Goal: Find specific page/section: Find specific page/section

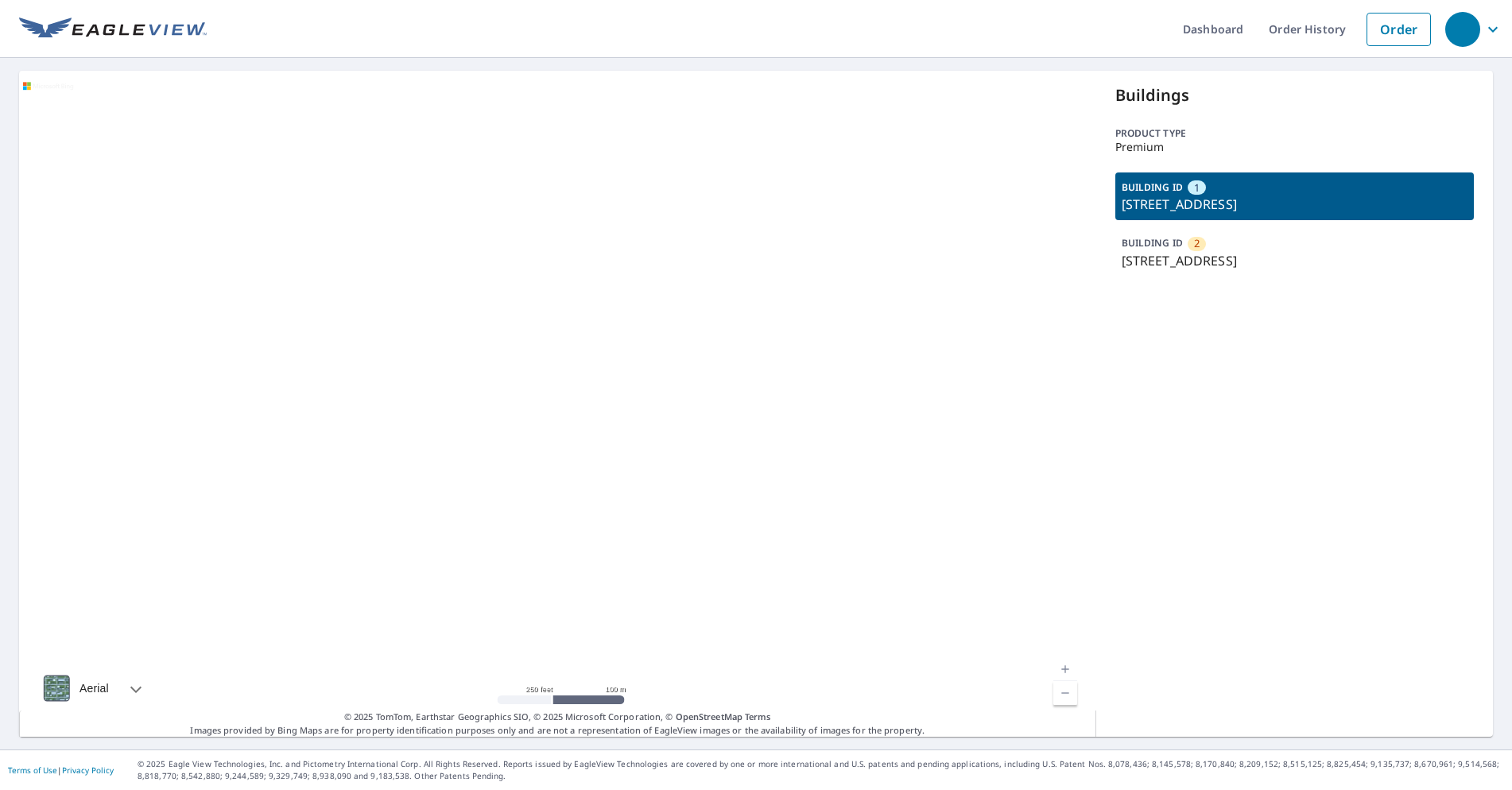
click at [1175, 239] on div "BUILDING ID 2 [STREET_ADDRESS]" at bounding box center [1295, 251] width 359 height 47
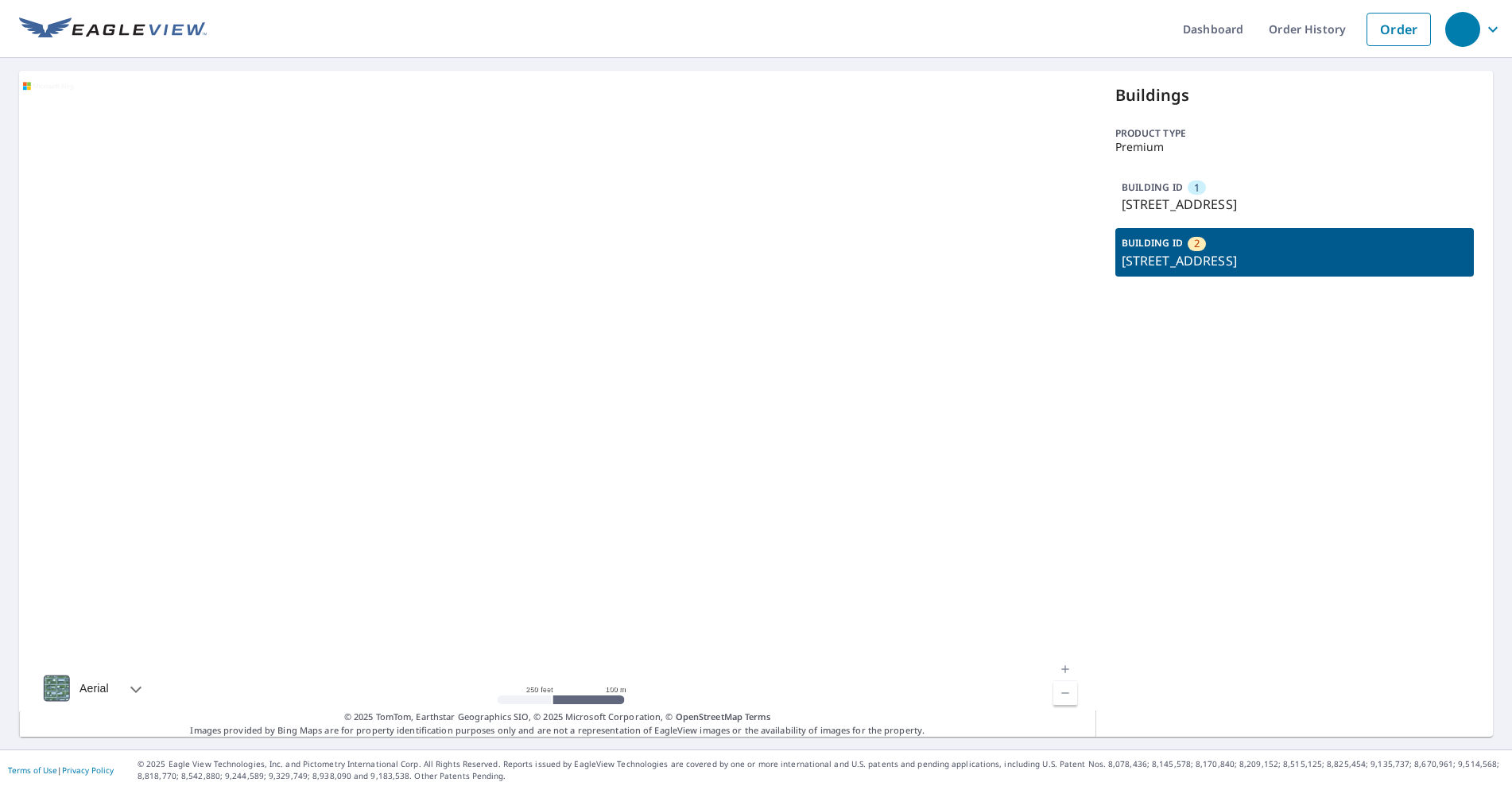
drag, startPoint x: 1189, startPoint y: 204, endPoint x: 1181, endPoint y: 246, distance: 42.8
click at [1189, 210] on p "[STREET_ADDRESS]" at bounding box center [1295, 204] width 347 height 19
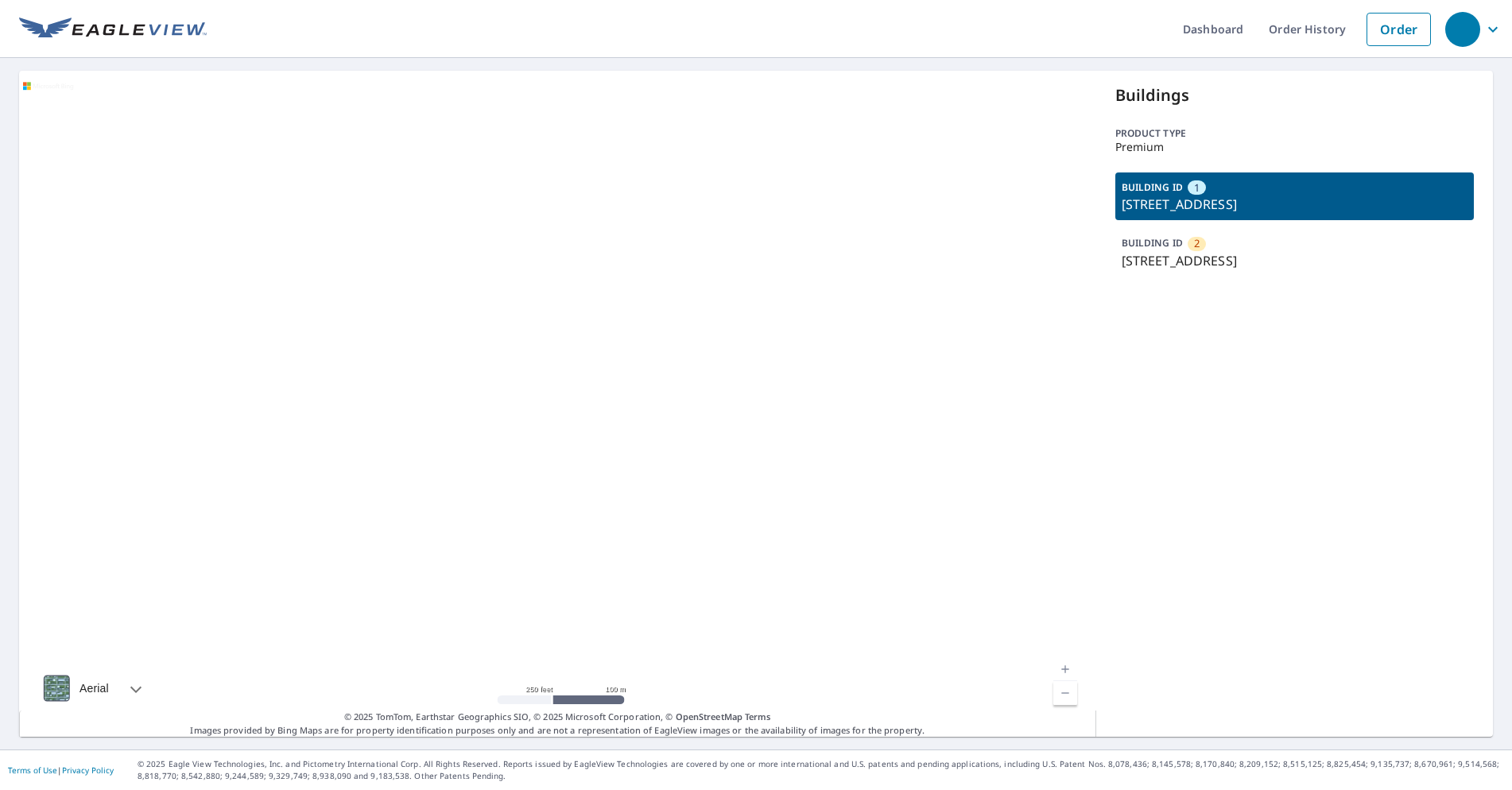
drag, startPoint x: 1178, startPoint y: 259, endPoint x: 1193, endPoint y: 211, distance: 50.3
click at [1178, 256] on p "[STREET_ADDRESS]" at bounding box center [1295, 261] width 347 height 19
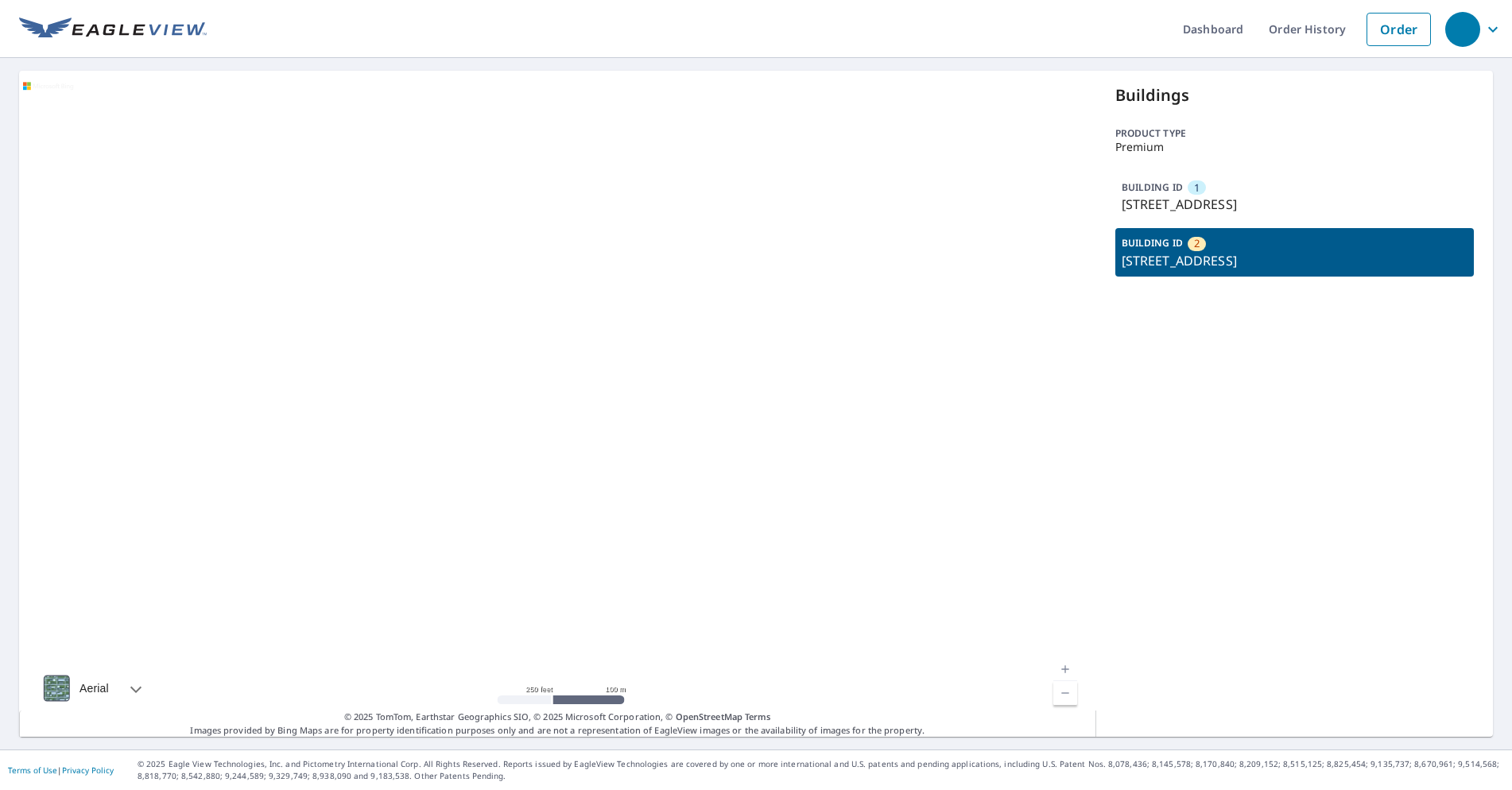
click at [1193, 207] on p "[STREET_ADDRESS]" at bounding box center [1295, 204] width 347 height 19
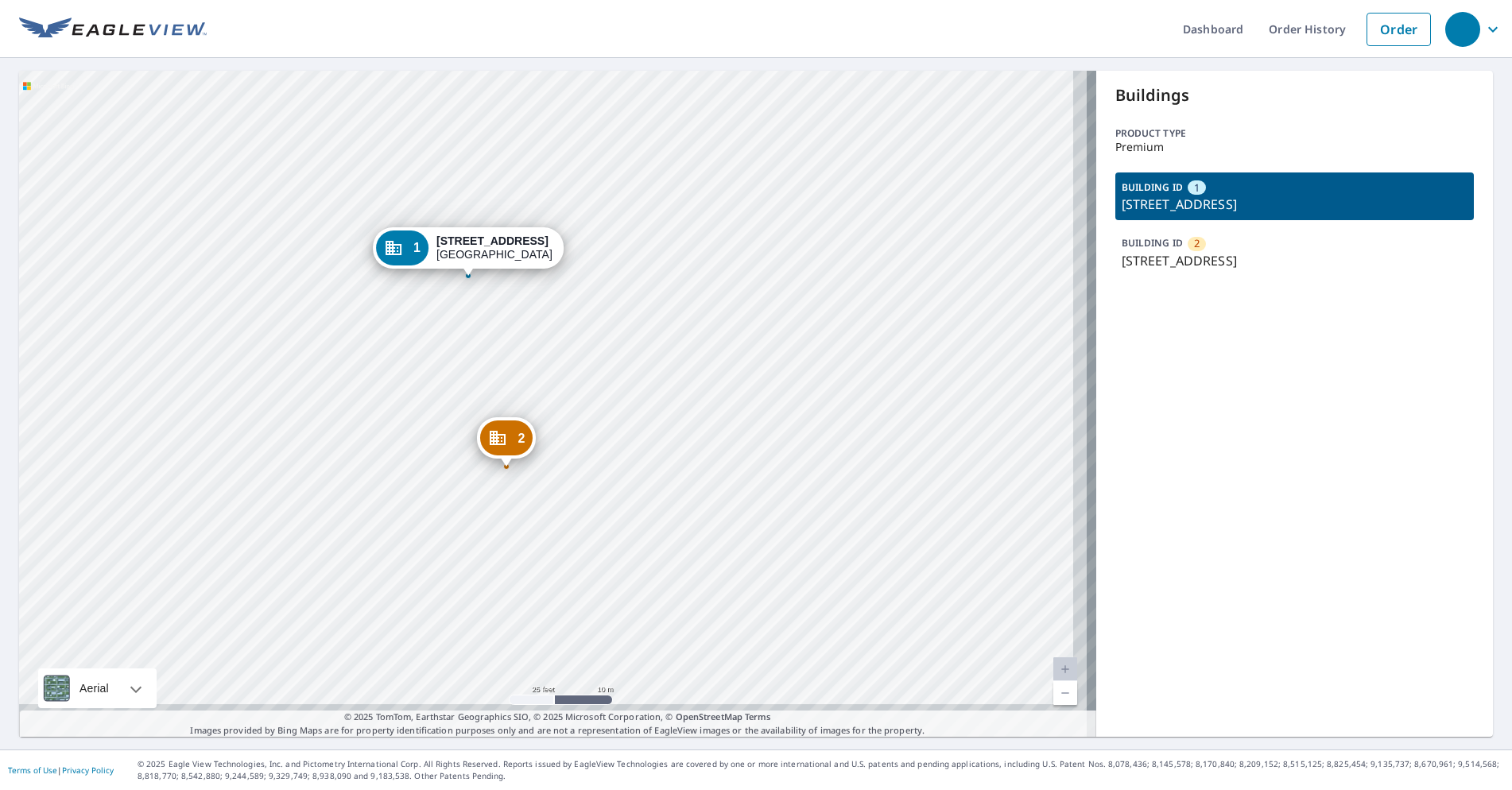
drag, startPoint x: 600, startPoint y: 543, endPoint x: 564, endPoint y: 485, distance: 68.3
click at [564, 485] on div "2 [STREET_ADDRESS] 1 [STREET_ADDRESS]" at bounding box center [558, 403] width 1077 height 666
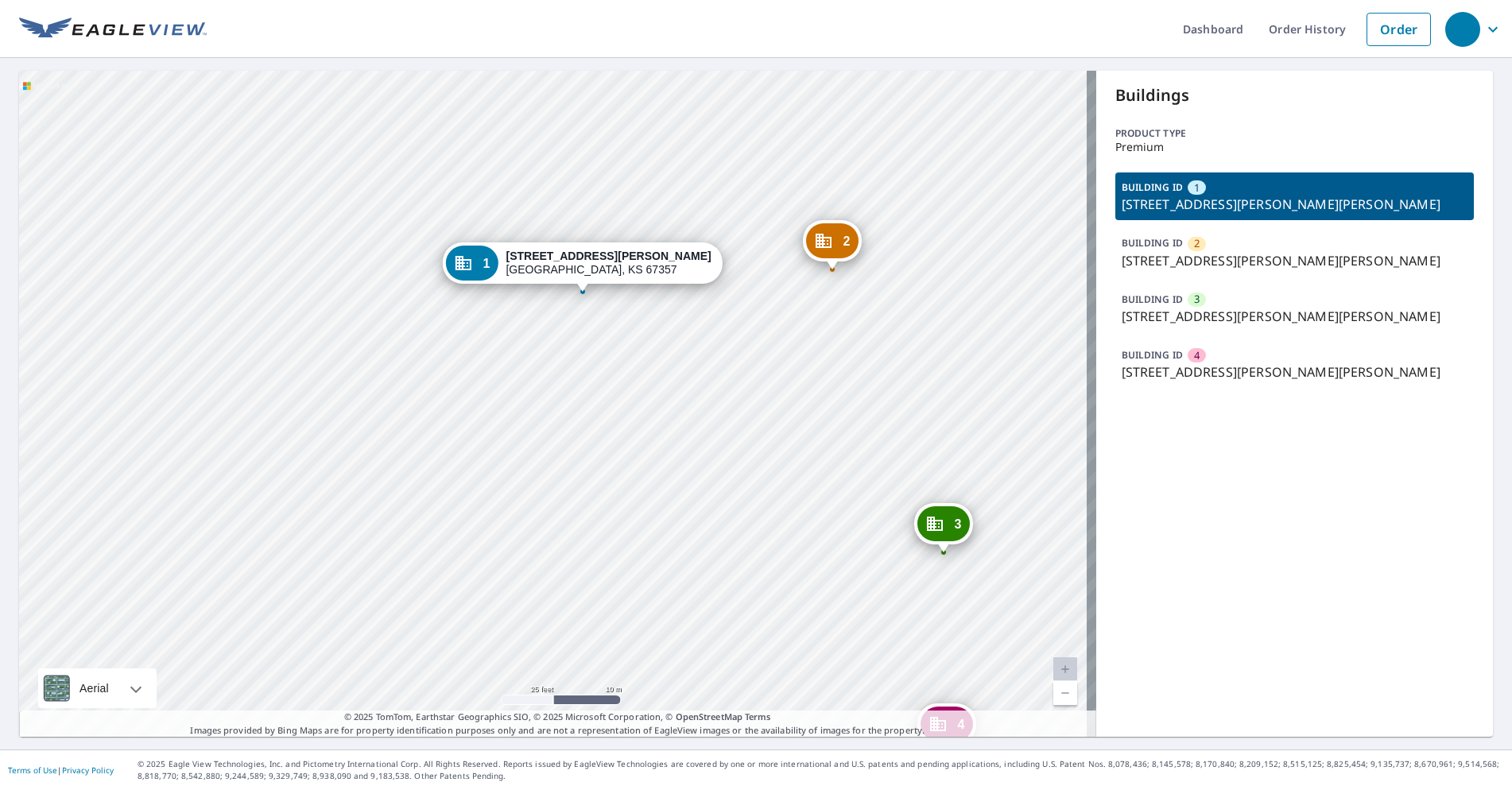
drag, startPoint x: 814, startPoint y: 515, endPoint x: 643, endPoint y: 496, distance: 172.1
click at [643, 496] on div "2 2600 Gabriel Ave Parsons, KS 67357 3 2600 Gabriel Ave Parsons, KS 67357 4 260…" at bounding box center [558, 403] width 1077 height 666
